Goal: Book appointment/travel/reservation

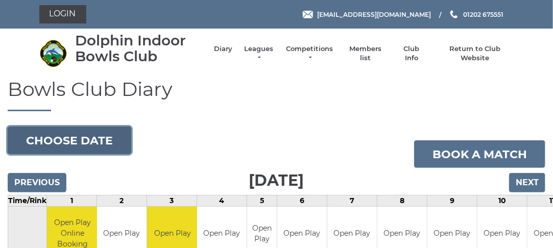
click at [98, 143] on button "Choose date" at bounding box center [70, 141] width 124 height 28
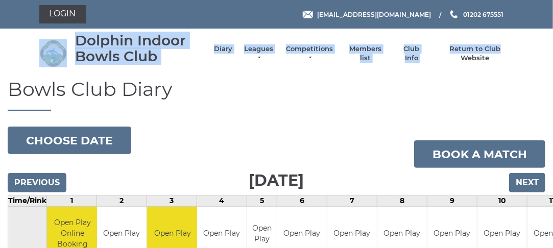
scroll to position [0, 26]
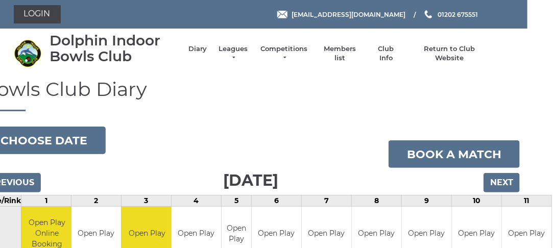
drag, startPoint x: 552, startPoint y: 24, endPoint x: 560, endPoint y: -13, distance: 37.9
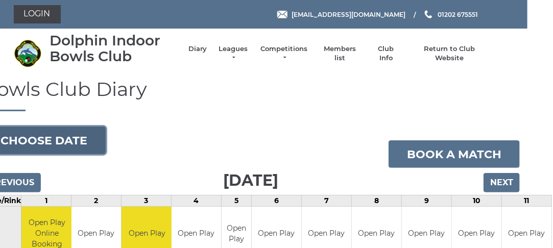
click at [51, 134] on button "Choose date" at bounding box center [44, 141] width 124 height 28
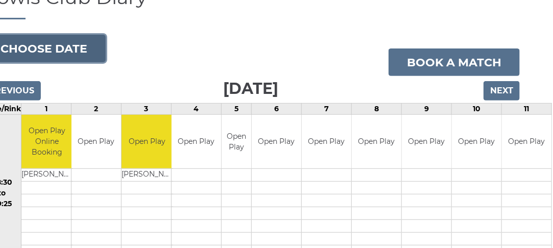
scroll to position [92, 26]
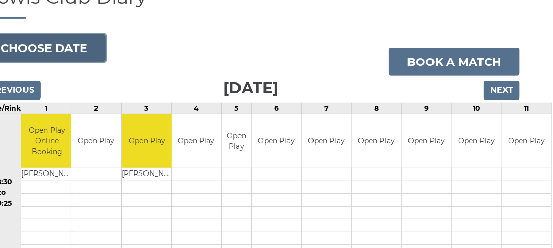
click at [76, 52] on button "Choose date" at bounding box center [44, 48] width 124 height 28
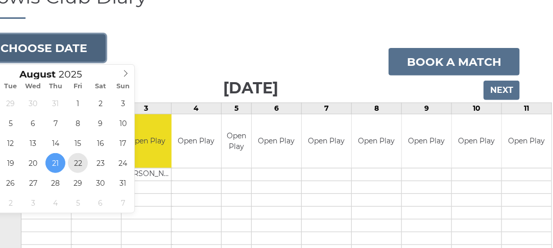
type input "[DATE]"
